Goal: Task Accomplishment & Management: Complete application form

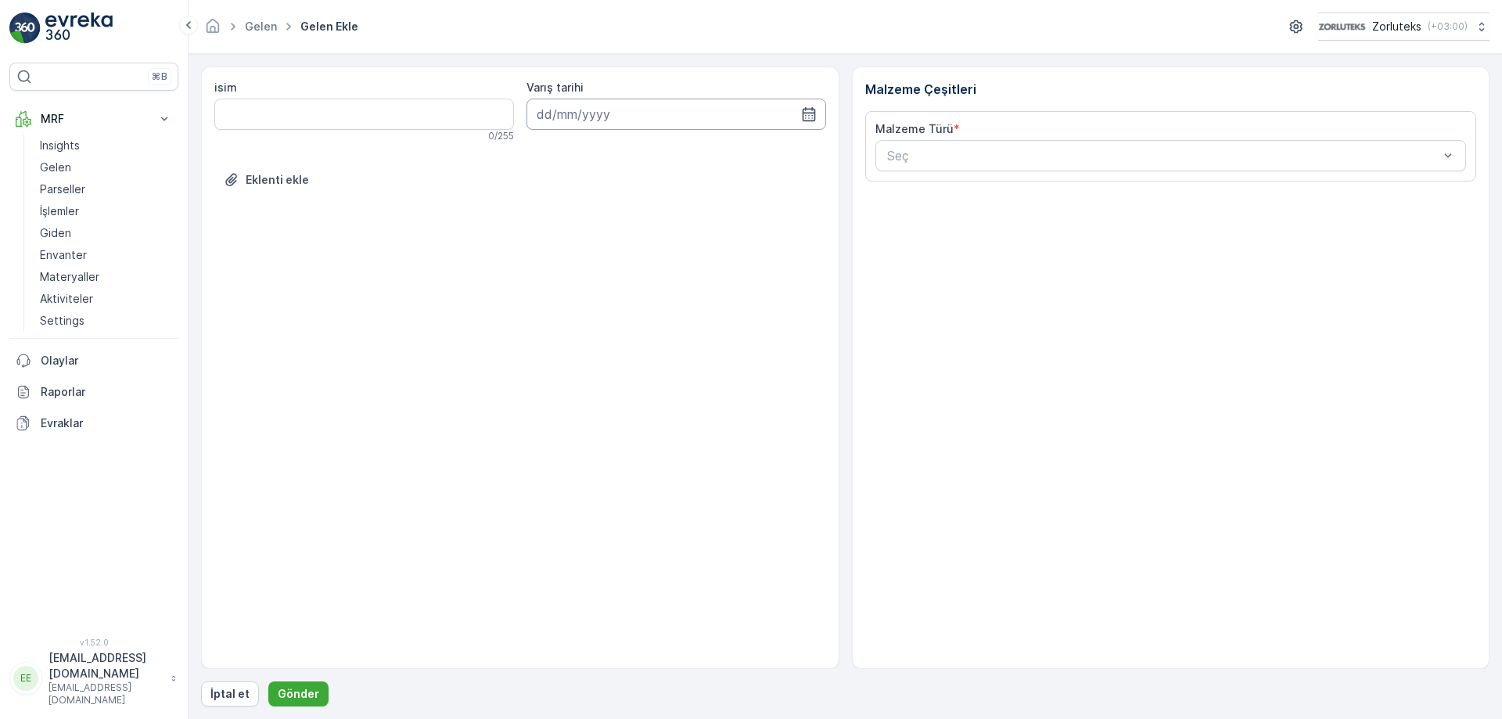
click at [810, 115] on icon "button" at bounding box center [809, 114] width 16 height 16
click at [637, 248] on div "9" at bounding box center [637, 244] width 25 height 25
type input "[DATE]"
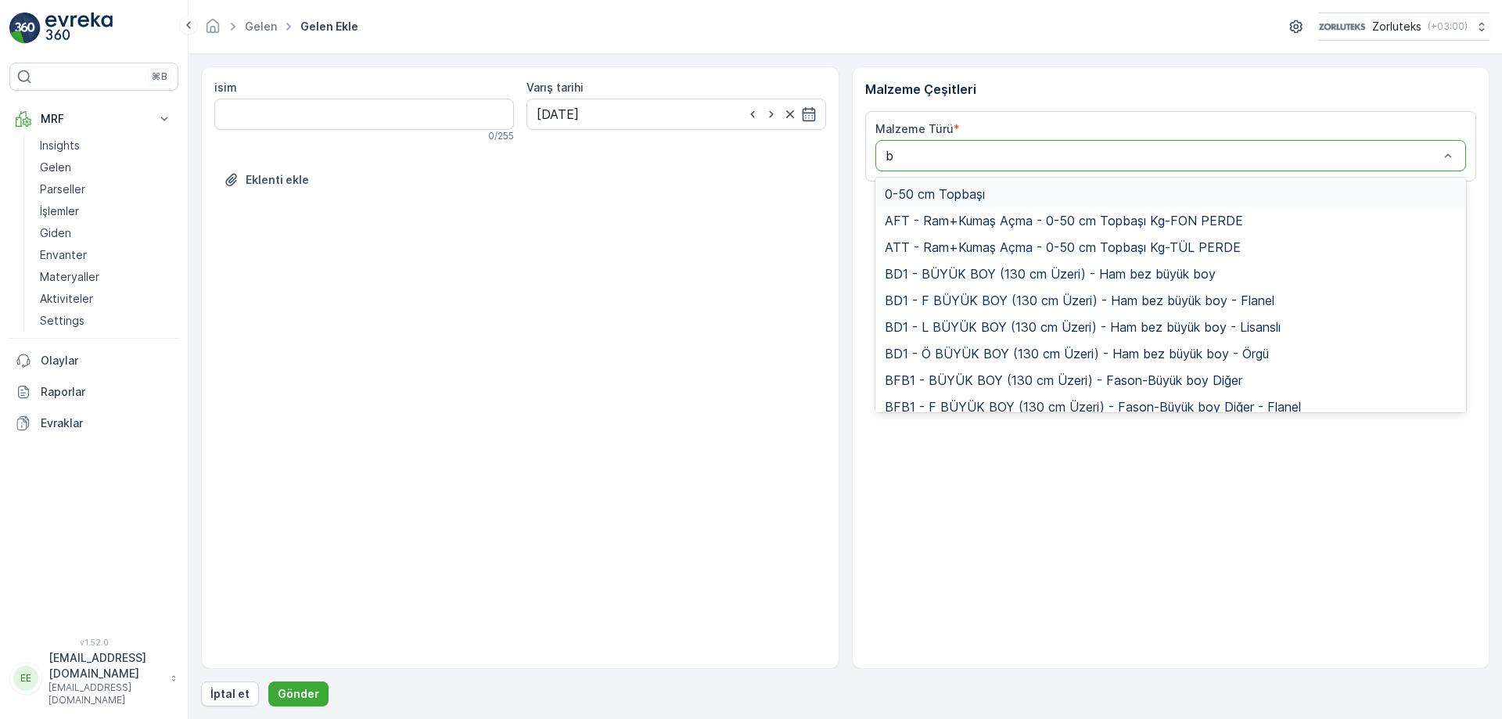
type input "bk"
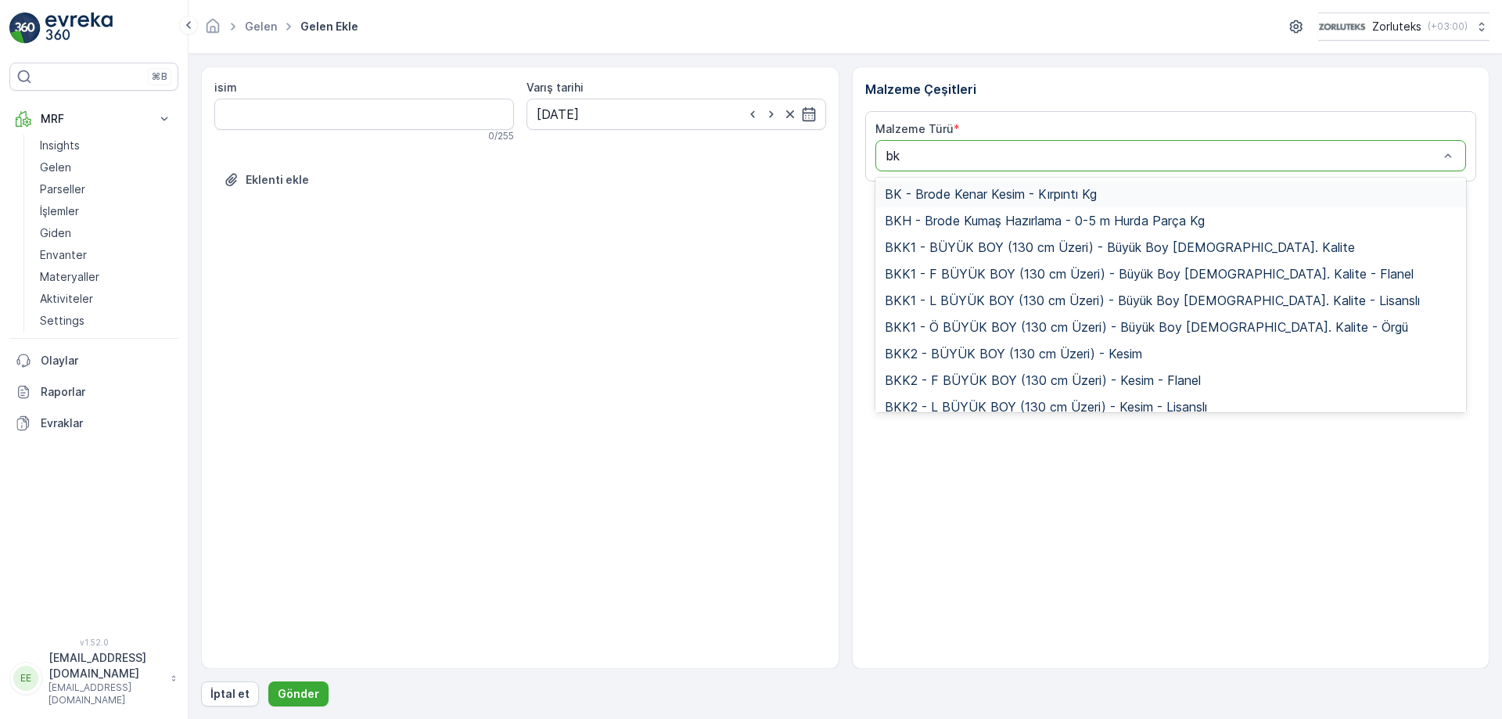
click at [994, 199] on span "BK - Brode Kenar Kesim - Kırpıntı Kg" at bounding box center [991, 194] width 212 height 14
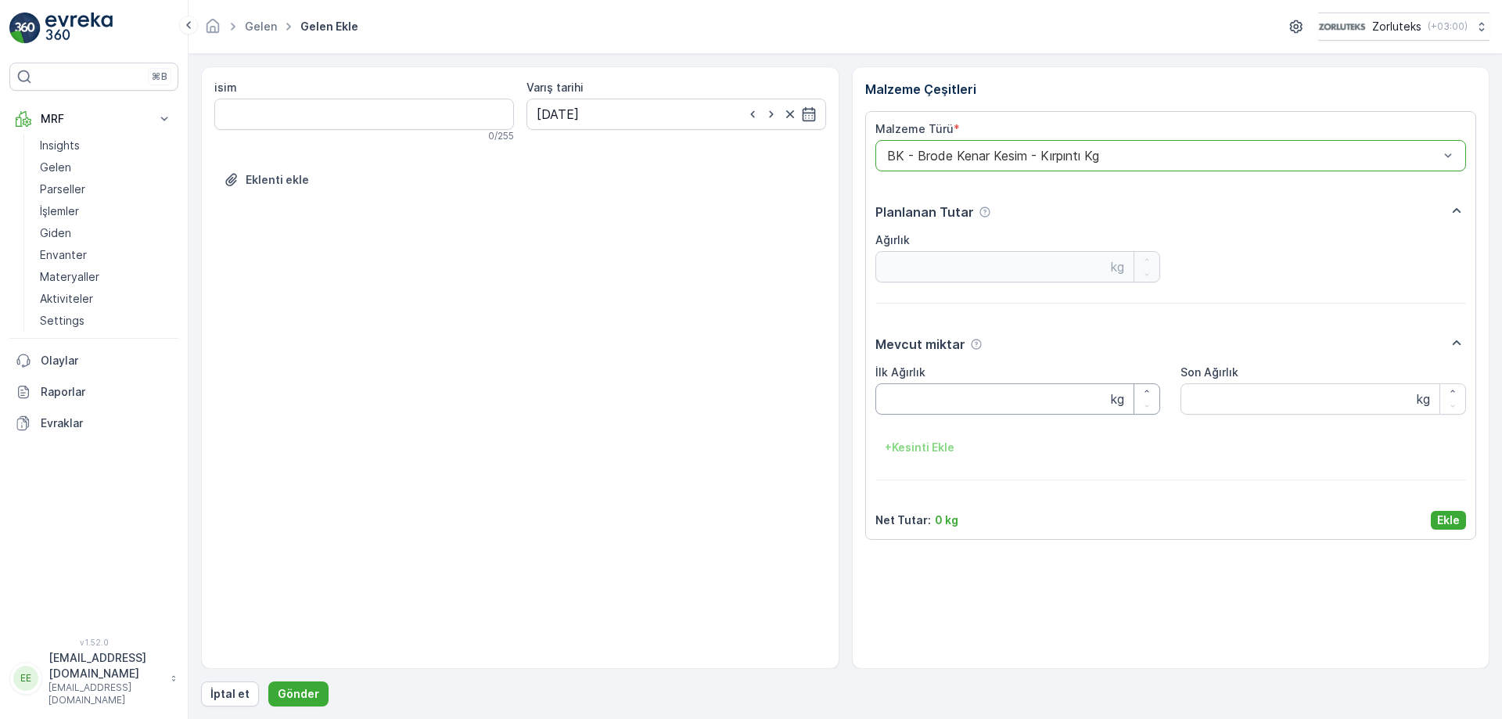
click at [936, 403] on Ağırlık "İlk Ağırlık" at bounding box center [1018, 398] width 286 height 31
type Ağırlık "9.95"
click at [1205, 411] on Ağırlık "Son Ağırlık" at bounding box center [1323, 398] width 286 height 31
type Ağırlık "9.95"
click at [1442, 526] on p "Ekle" at bounding box center [1448, 520] width 23 height 16
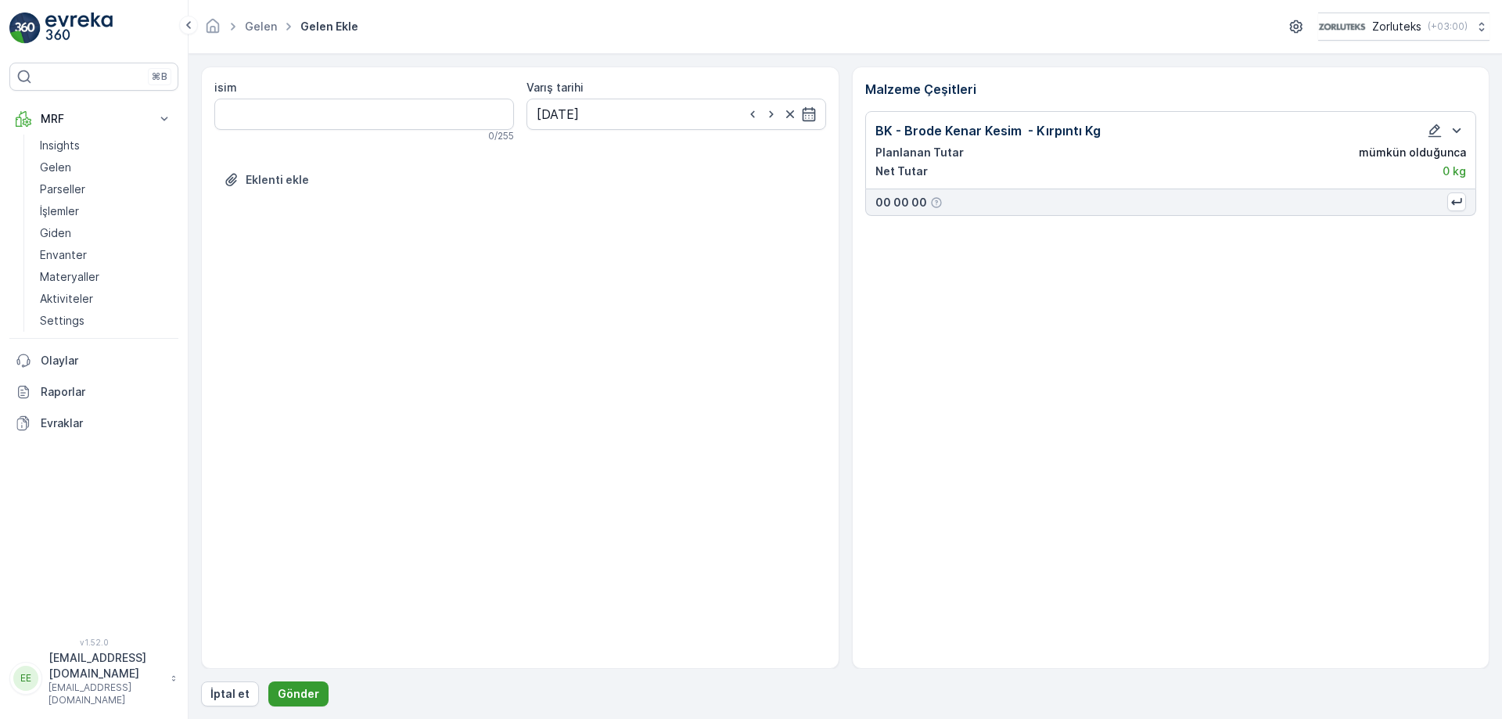
click at [307, 692] on p "Gönder" at bounding box center [298, 694] width 41 height 16
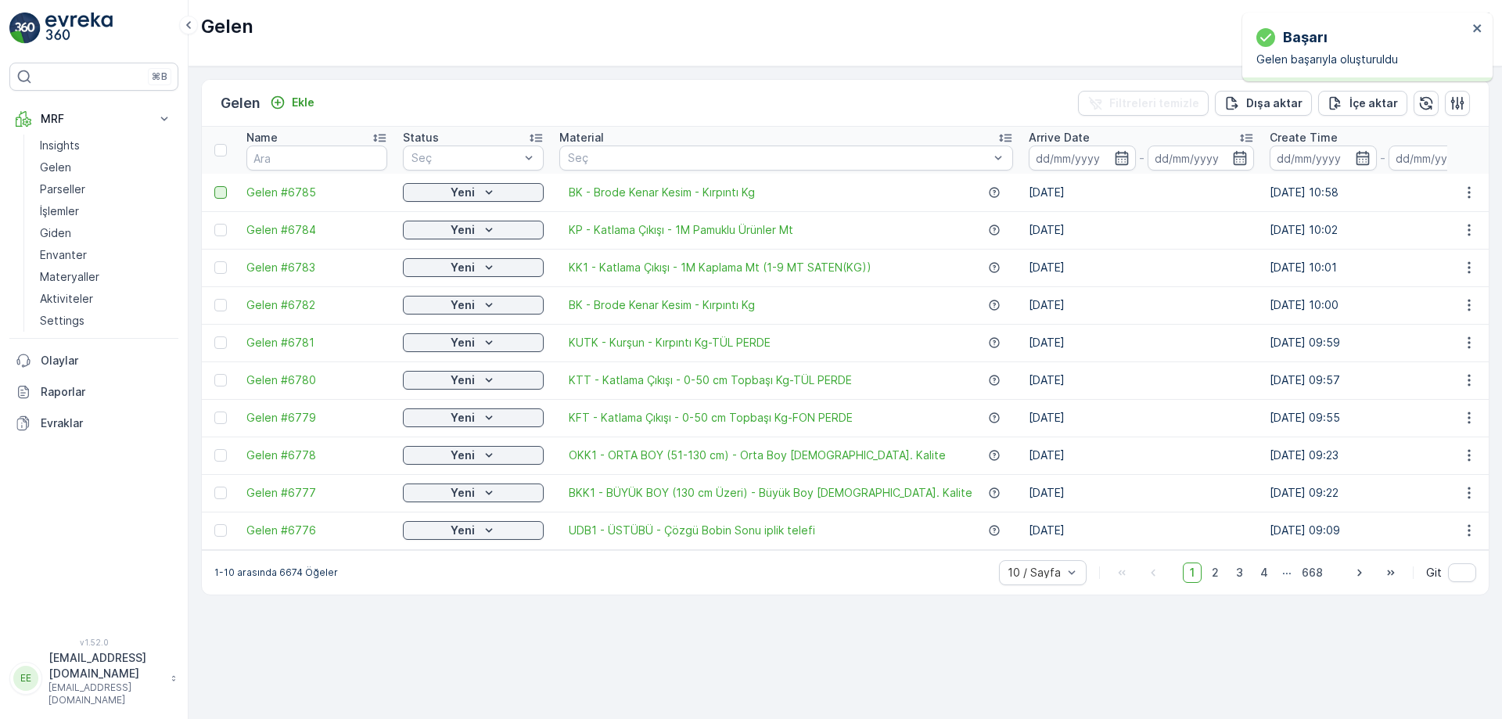
click at [225, 192] on div at bounding box center [220, 192] width 13 height 13
click at [214, 186] on input "checkbox" at bounding box center [214, 186] width 0 height 0
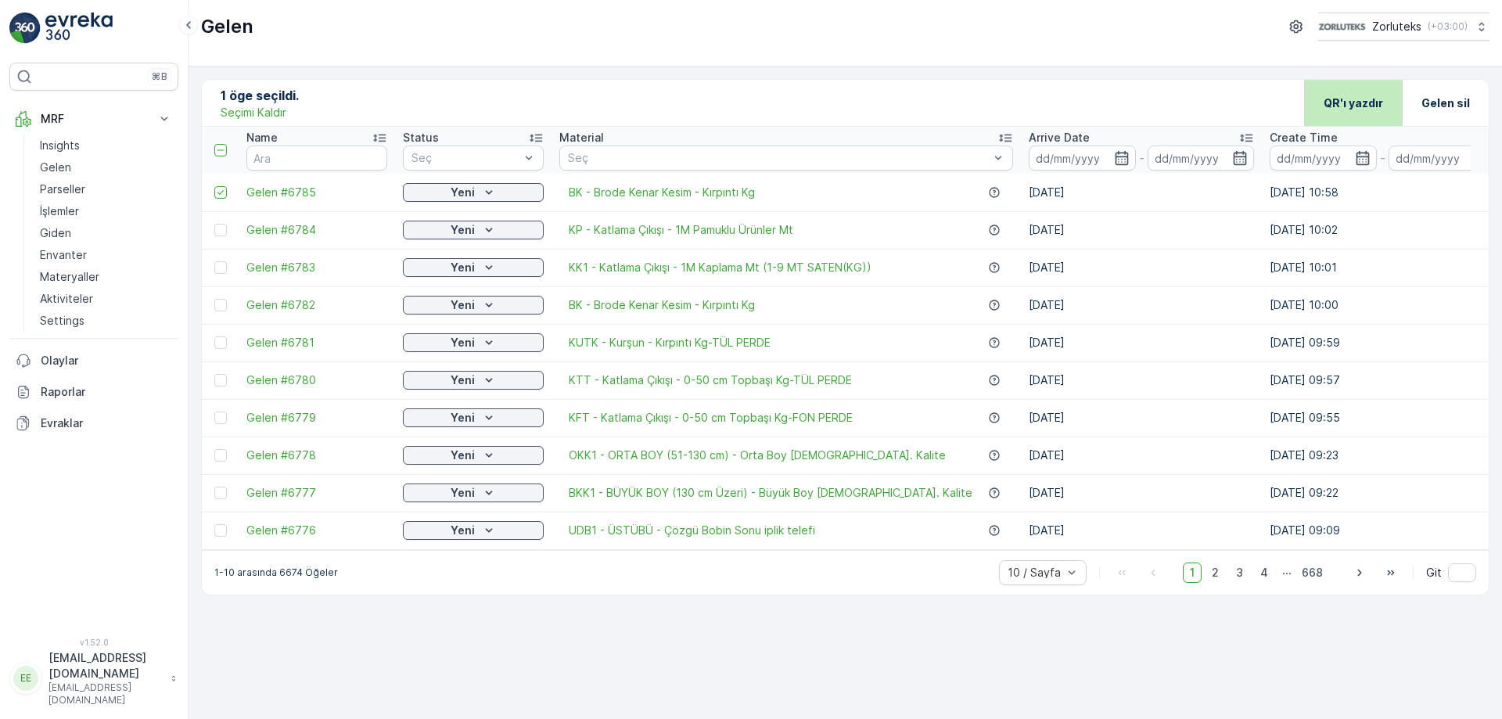
click at [1349, 98] on p "QR'ı yazdır" at bounding box center [1352, 103] width 59 height 16
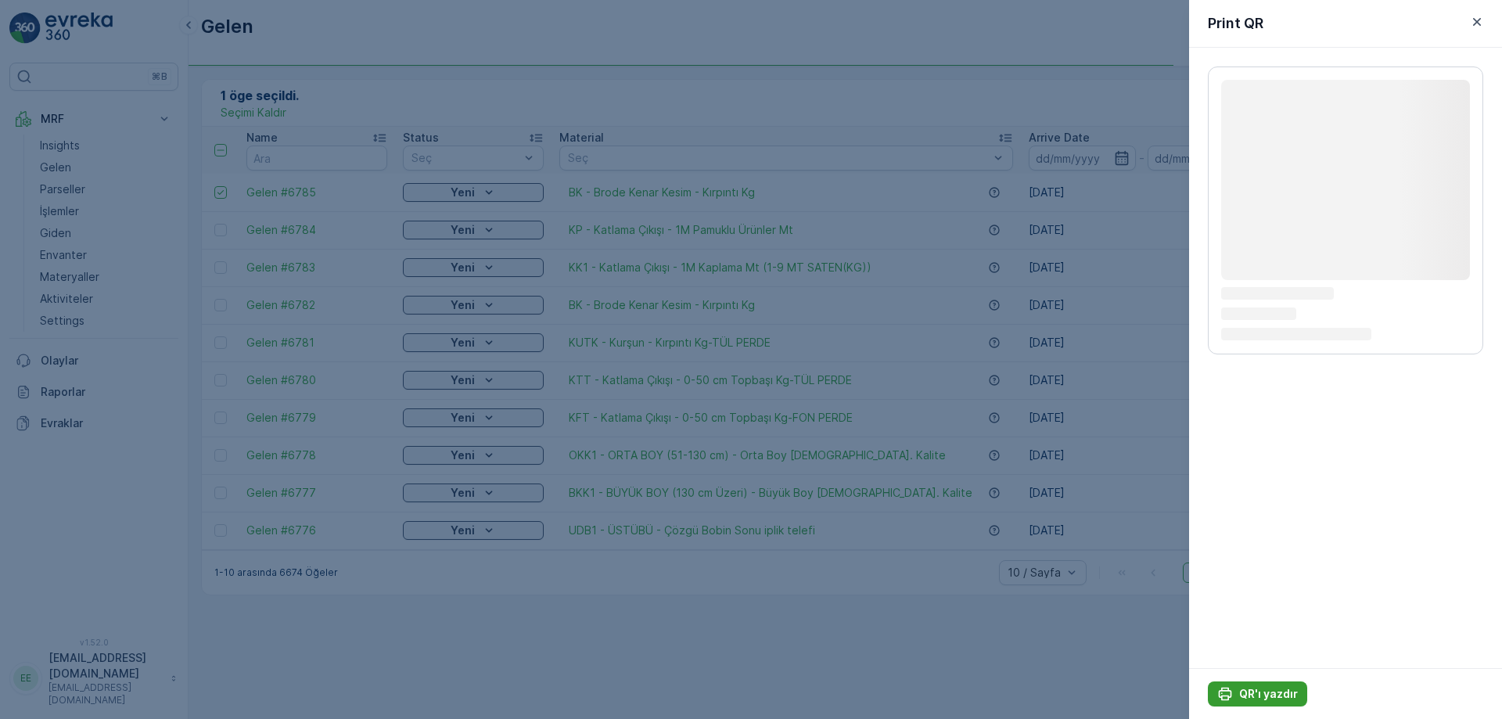
click at [1262, 706] on button "QR'ı yazdır" at bounding box center [1257, 693] width 99 height 25
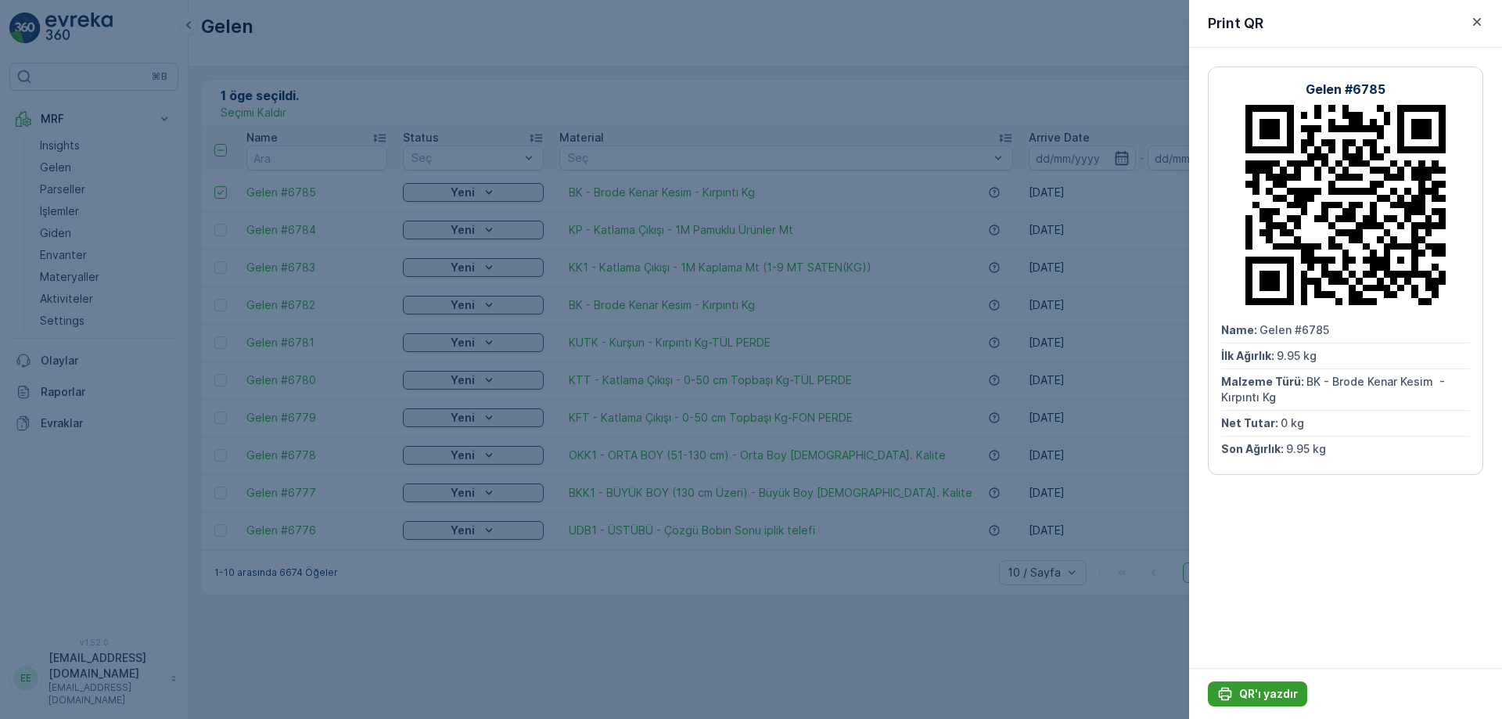
click at [1286, 695] on p "QR'ı yazdır" at bounding box center [1268, 694] width 59 height 16
